Goal: Transaction & Acquisition: Purchase product/service

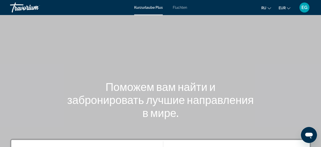
click at [176, 8] on span "Fluchten" at bounding box center [180, 8] width 14 height 4
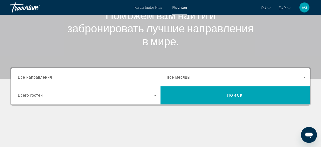
scroll to position [104, 0]
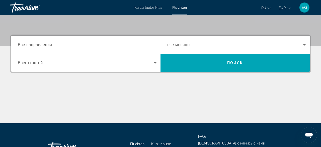
click at [70, 47] on input "Ziel Все направления" at bounding box center [87, 45] width 139 height 6
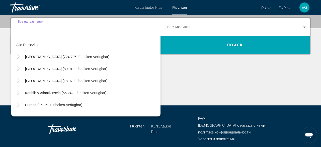
scroll to position [122, 0]
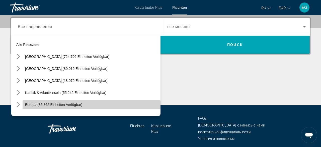
click at [77, 105] on span "Europa (35.362 Einheiten verfügbar)" at bounding box center [53, 105] width 57 height 4
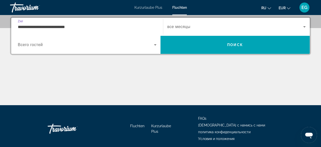
click at [92, 25] on input "**********" at bounding box center [87, 27] width 139 height 6
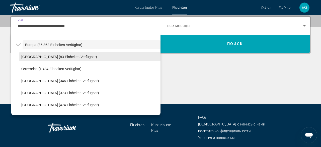
scroll to position [88, 0]
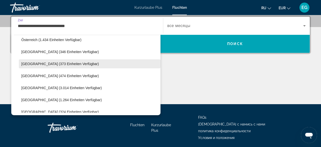
click at [96, 67] on span "Zielort auswählen: Kroatien (373 Einheiten verfügbar)" at bounding box center [90, 64] width 142 height 12
type input "**********"
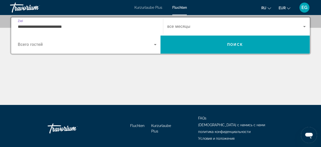
scroll to position [122, 0]
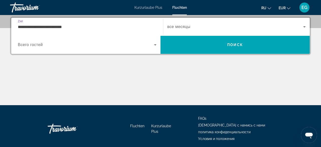
click at [90, 45] on span "Suche Widget" at bounding box center [86, 45] width 136 height 6
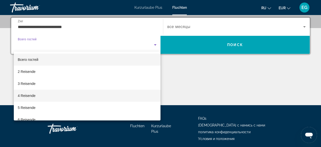
click at [86, 96] on mat-option "4 Reisende" at bounding box center [87, 96] width 147 height 12
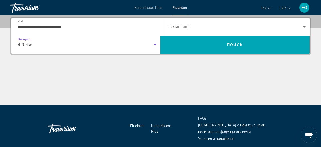
click at [196, 21] on div "Suche Widget" at bounding box center [236, 27] width 139 height 14
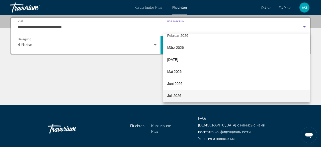
scroll to position [33, 0]
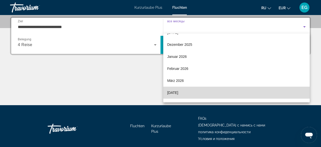
click at [218, 91] on mat-option "April 2026" at bounding box center [236, 93] width 147 height 12
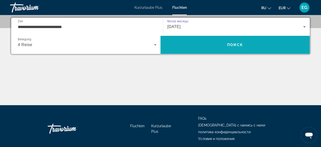
click at [209, 45] on span "Suche" at bounding box center [235, 45] width 149 height 12
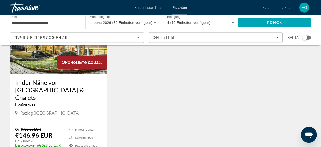
scroll to position [78, 0]
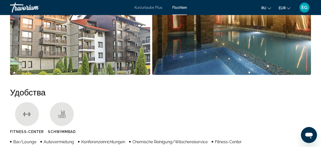
scroll to position [418, 0]
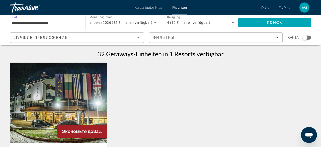
click at [67, 25] on input "**********" at bounding box center [45, 23] width 67 height 6
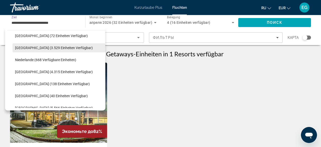
scroll to position [203, 0]
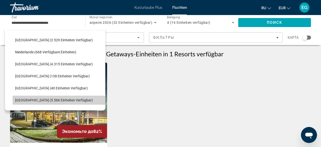
click at [77, 100] on span "Zielort auswählen: Spanien (5.566 Einheiten verfügbar)" at bounding box center [59, 100] width 93 height 12
type input "**********"
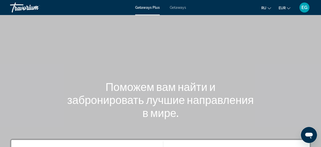
click at [173, 8] on span "Getaways" at bounding box center [178, 8] width 16 height 4
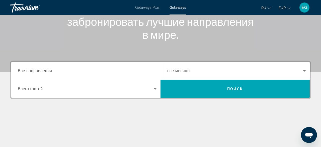
click at [105, 71] on input "Destination Все направления" at bounding box center [87, 71] width 139 height 6
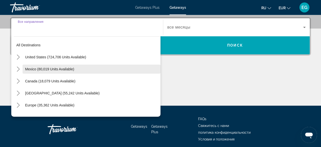
scroll to position [122, 0]
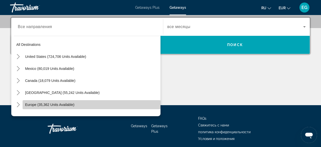
click at [118, 107] on span "Select destination: Europe (35,362 units available)" at bounding box center [92, 105] width 138 height 12
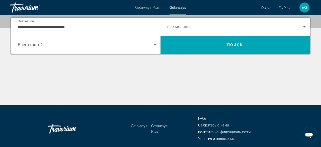
click at [117, 29] on input "**********" at bounding box center [87, 27] width 139 height 6
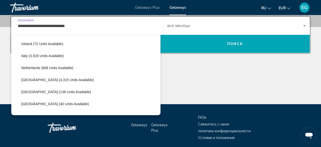
scroll to position [204, 0]
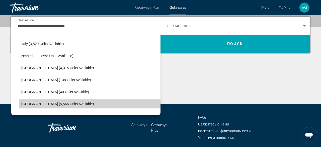
click at [138, 103] on span "Select destination: Spain (5,566 units available)" at bounding box center [90, 104] width 142 height 12
type input "**********"
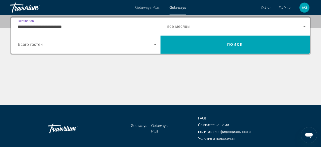
scroll to position [122, 0]
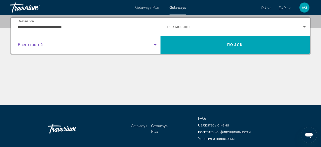
click at [114, 45] on span "Search widget" at bounding box center [86, 45] width 136 height 6
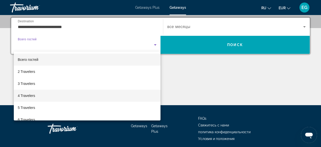
click at [100, 101] on mat-option "4 Travelers" at bounding box center [87, 96] width 147 height 12
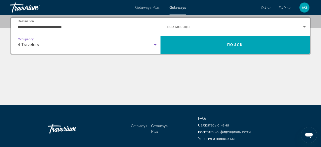
click at [200, 24] on span "Search widget" at bounding box center [235, 27] width 136 height 6
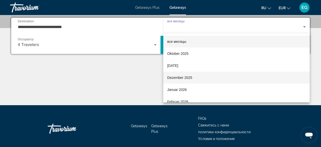
click at [226, 76] on mat-option "Dezember 2025" at bounding box center [236, 78] width 147 height 12
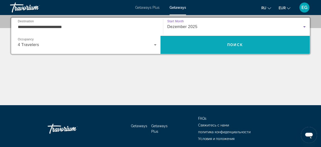
click at [236, 43] on span "Поиск" at bounding box center [235, 45] width 16 height 4
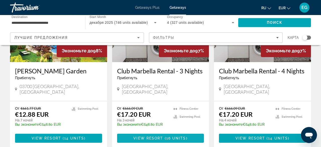
scroll to position [626, 0]
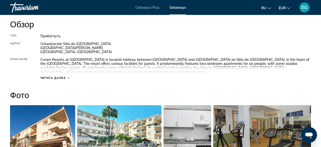
scroll to position [235, 0]
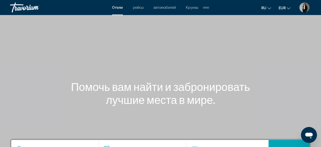
scroll to position [26, 0]
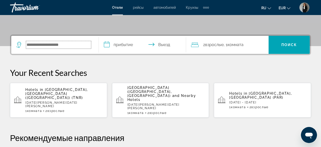
click at [82, 45] on input "Search hotel destination" at bounding box center [58, 45] width 65 height 8
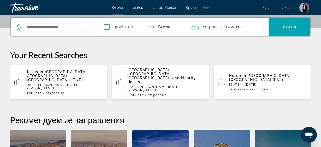
scroll to position [122, 0]
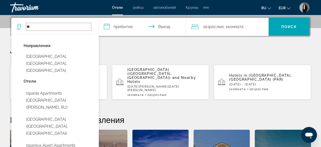
type input "*"
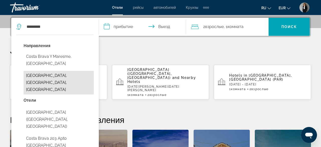
click at [72, 71] on button "[GEOGRAPHIC_DATA], [GEOGRAPHIC_DATA], [GEOGRAPHIC_DATA]" at bounding box center [59, 83] width 70 height 24
type input "**********"
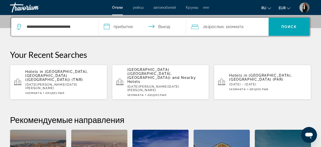
click at [108, 29] on input "**********" at bounding box center [144, 28] width 90 height 20
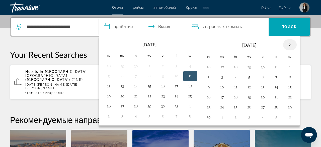
click at [293, 44] on th "Next month" at bounding box center [290, 44] width 14 height 11
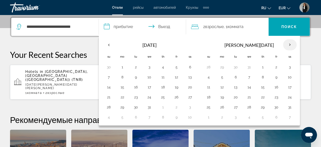
click at [293, 44] on th "Next month" at bounding box center [290, 44] width 14 height 11
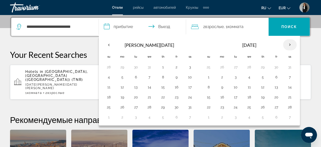
click at [293, 44] on th "Next month" at bounding box center [290, 44] width 14 height 11
click at [294, 44] on th "Next month" at bounding box center [290, 44] width 14 height 11
click at [287, 44] on th "Next month" at bounding box center [290, 44] width 14 height 11
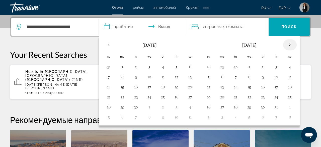
click at [287, 44] on th "Next month" at bounding box center [290, 44] width 14 height 11
click at [280, 66] on td "4" at bounding box center [277, 67] width 14 height 10
click at [278, 78] on button "11" at bounding box center [276, 77] width 8 height 7
click at [276, 65] on button "4" at bounding box center [276, 67] width 8 height 7
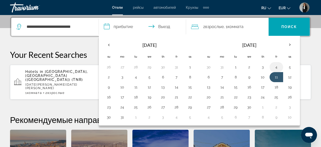
type input "**********"
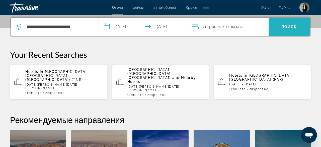
click at [294, 25] on span "Поиск" at bounding box center [290, 27] width 16 height 4
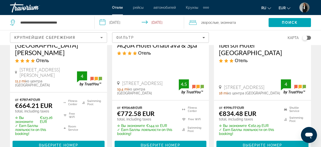
scroll to position [757, 0]
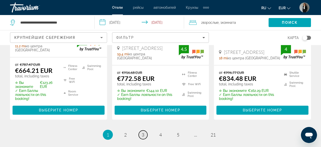
click at [143, 131] on link "page 3" at bounding box center [143, 135] width 9 height 9
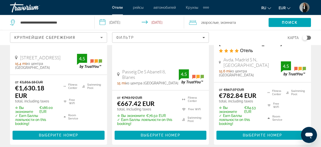
scroll to position [731, 0]
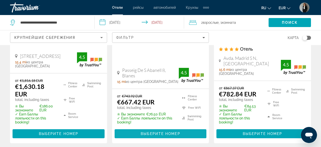
click at [143, 132] on span "Выберите номер" at bounding box center [160, 134] width 39 height 4
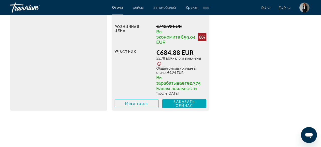
scroll to position [869, 0]
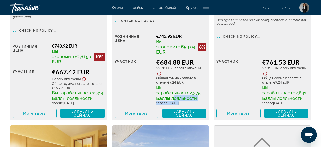
drag, startPoint x: 188, startPoint y: 83, endPoint x: 160, endPoint y: 84, distance: 27.6
click at [160, 84] on div "Розничная цена €743.92 EUR Вы экономите €59.04 EUR 8% когда вы выкупаете участн…" at bounding box center [161, 75] width 92 height 85
click at [161, 83] on div "Розничная цена €743.92 EUR Вы экономите €59.04 EUR 8% когда вы выкупаете участн…" at bounding box center [161, 75] width 92 height 85
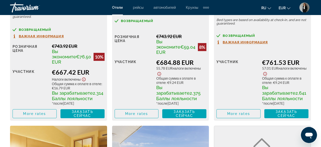
click at [142, 77] on div "участник" at bounding box center [134, 82] width 38 height 47
click at [301, 6] on img "User Menu" at bounding box center [305, 8] width 10 height 10
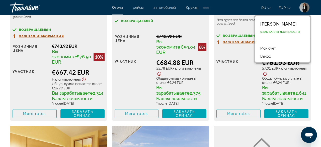
click at [258, 46] on link "Мой счет" at bounding box center [268, 48] width 21 height 7
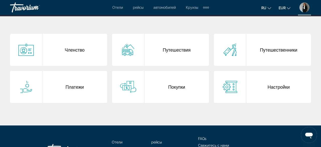
scroll to position [114, 0]
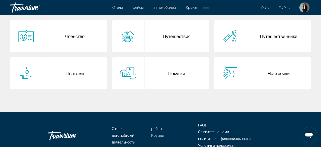
click at [271, 37] on div "Путешественники" at bounding box center [278, 36] width 65 height 32
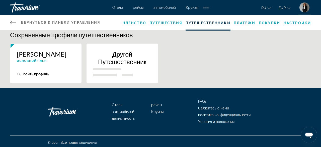
scroll to position [7, 0]
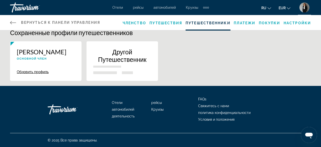
click at [16, 23] on icon "Main content" at bounding box center [13, 23] width 6 height 6
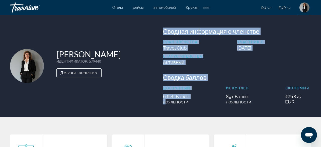
drag, startPoint x: 192, startPoint y: 99, endPoint x: 157, endPoint y: 101, distance: 35.5
click at [157, 101] on div "Elena Guggenheimer ИДЕНТИФИКАТОР : 579440 Второстепенный член Детали членства С…" at bounding box center [161, 66] width 306 height 77
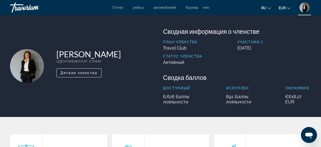
click at [158, 100] on div "Elena Guggenheimer ИДЕНТИФИКАТОР : 579440 Второстепенный член Детали членства" at bounding box center [84, 66] width 153 height 77
click at [123, 9] on li "Отели" at bounding box center [120, 8] width 16 height 4
click at [120, 6] on span "Отели" at bounding box center [117, 8] width 11 height 4
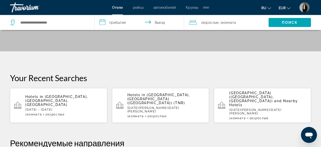
scroll to position [157, 0]
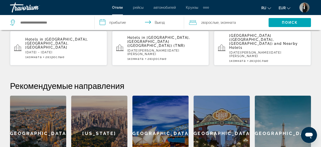
click at [56, 32] on app-hotels-recent-search "Hotels in Costa Brava, Catalonia, Spain Fri, 04 Sep - Fri, 11 Sep 1 Комната ном…" at bounding box center [58, 48] width 97 height 35
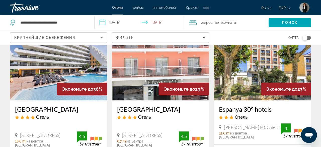
scroll to position [52, 0]
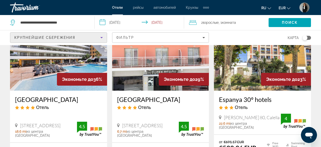
click at [103, 38] on icon "Sort by" at bounding box center [102, 38] width 6 height 6
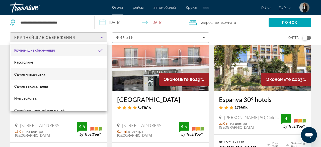
click at [28, 75] on span "Самая низкая цена" at bounding box center [29, 75] width 31 height 4
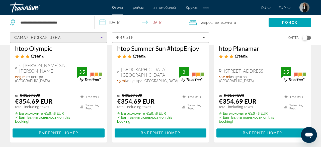
scroll to position [104, 0]
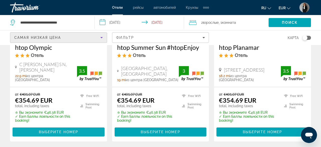
click at [57, 126] on span "Main content" at bounding box center [59, 132] width 92 height 12
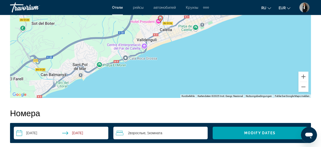
scroll to position [626, 0]
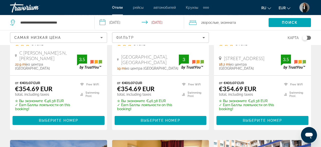
scroll to position [130, 0]
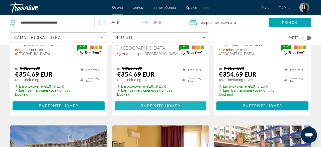
click at [196, 105] on span "Main content" at bounding box center [161, 106] width 92 height 12
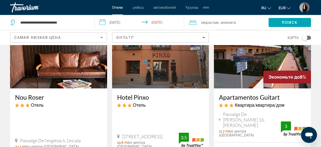
scroll to position [496, 0]
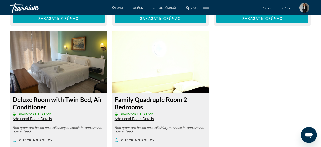
scroll to position [966, 0]
